Goal: Transaction & Acquisition: Purchase product/service

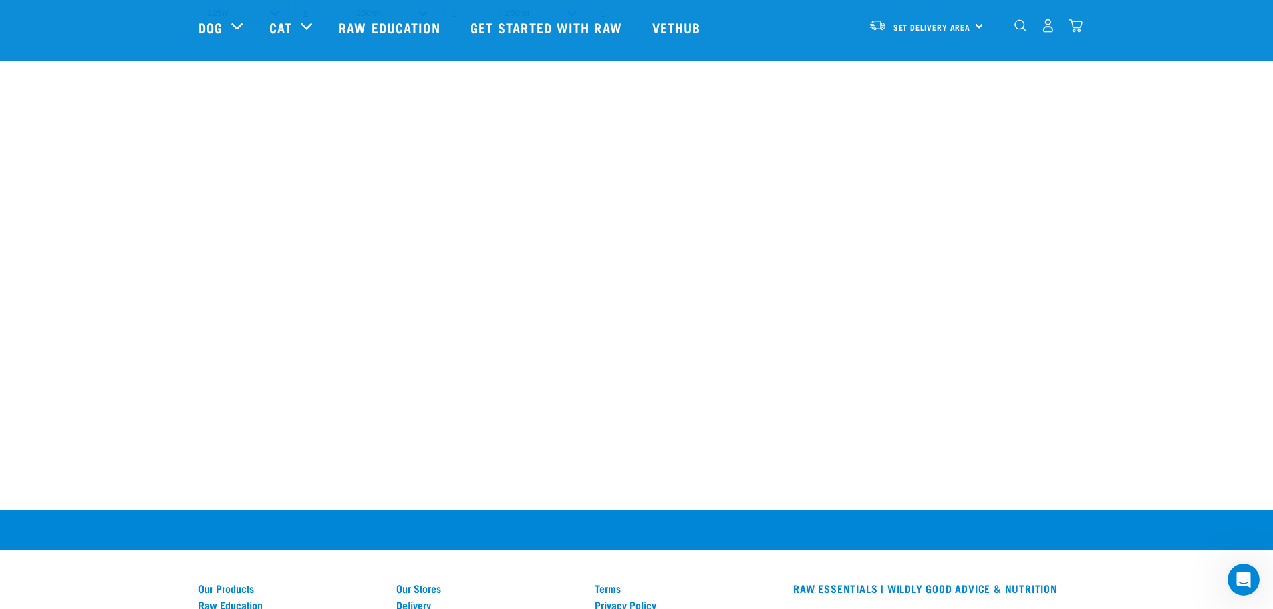
scroll to position [1166, 0]
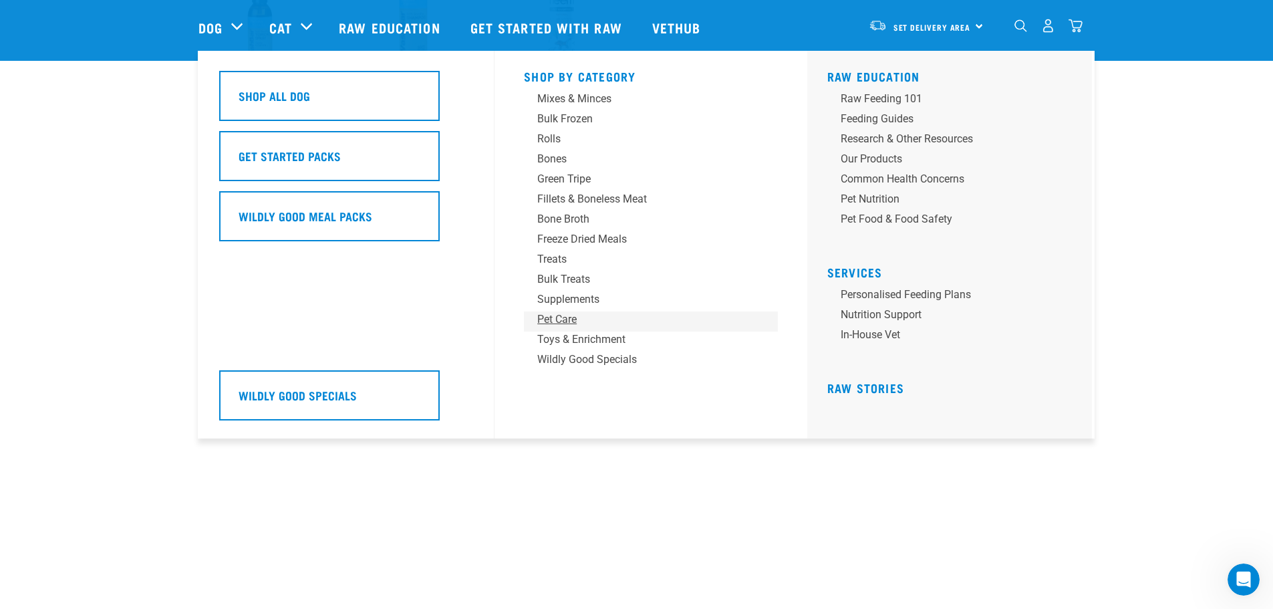
click at [550, 317] on div "Pet Care" at bounding box center [641, 319] width 209 height 16
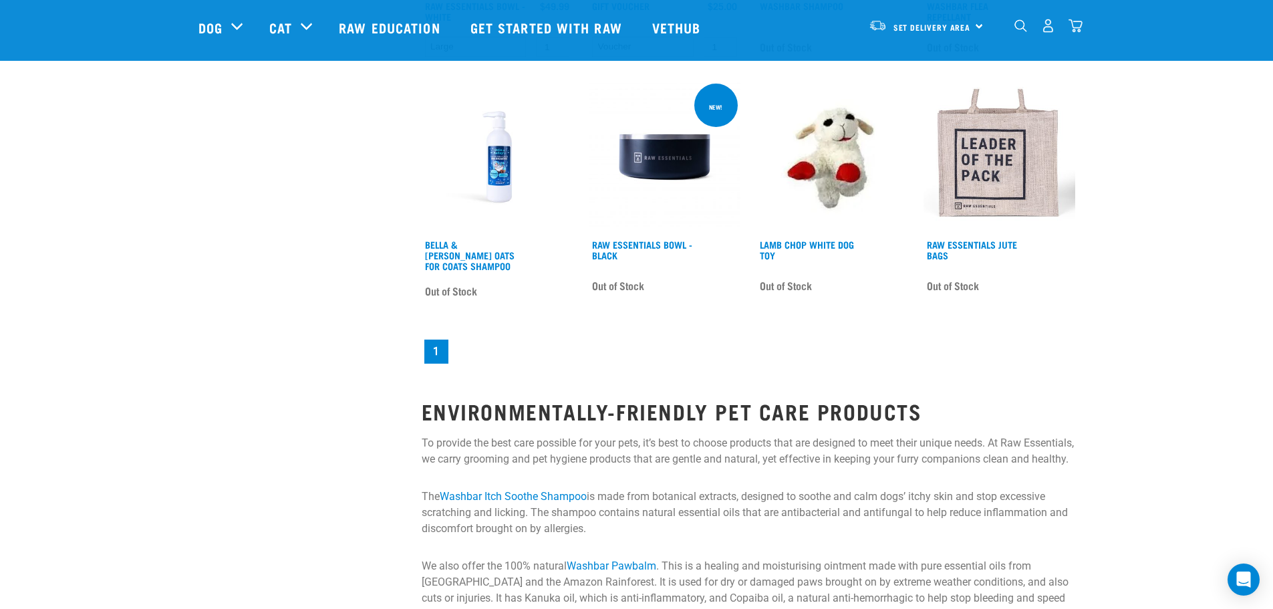
scroll to position [1470, 0]
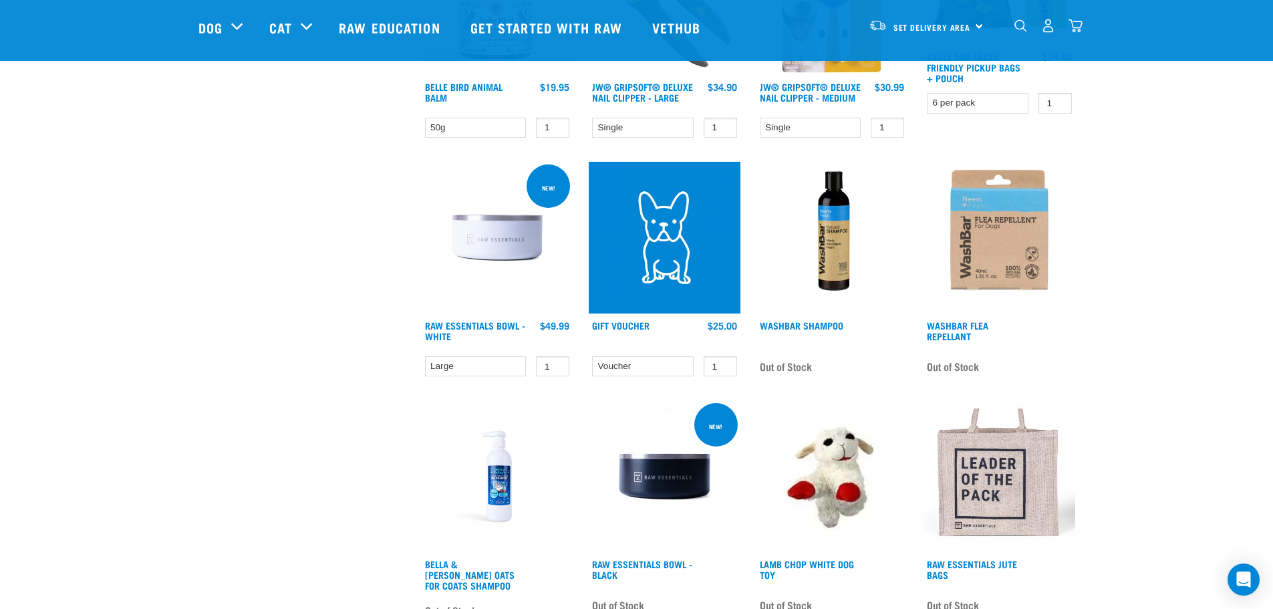
click at [505, 474] on img at bounding box center [498, 476] width 152 height 152
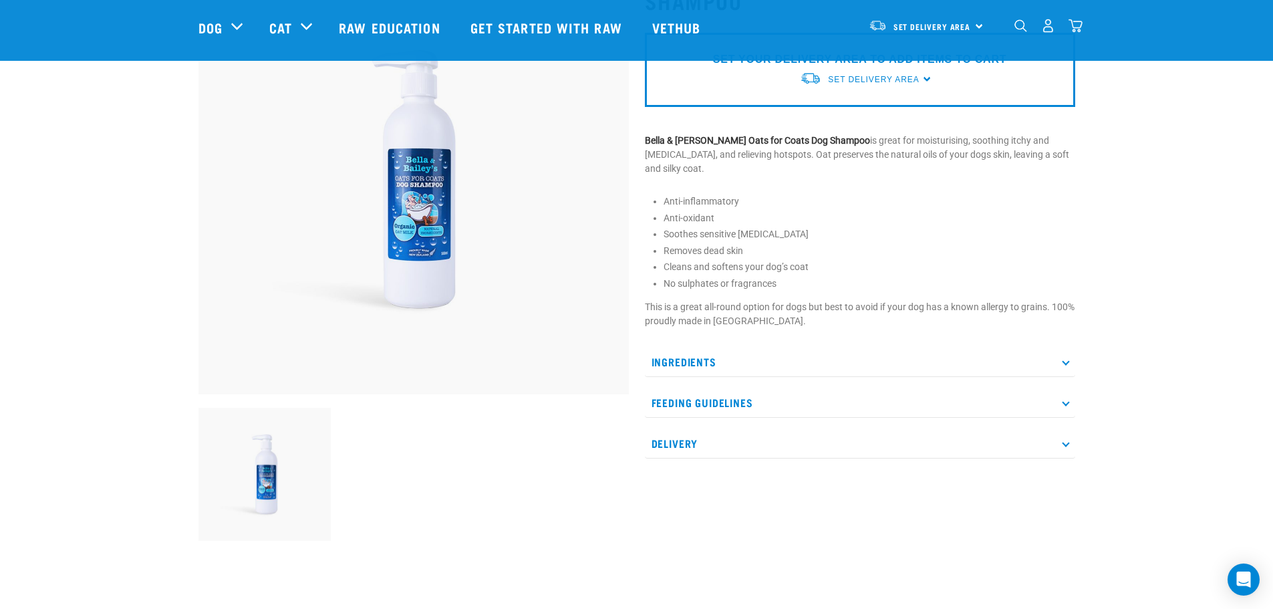
scroll to position [67, 0]
